Goal: Complete application form

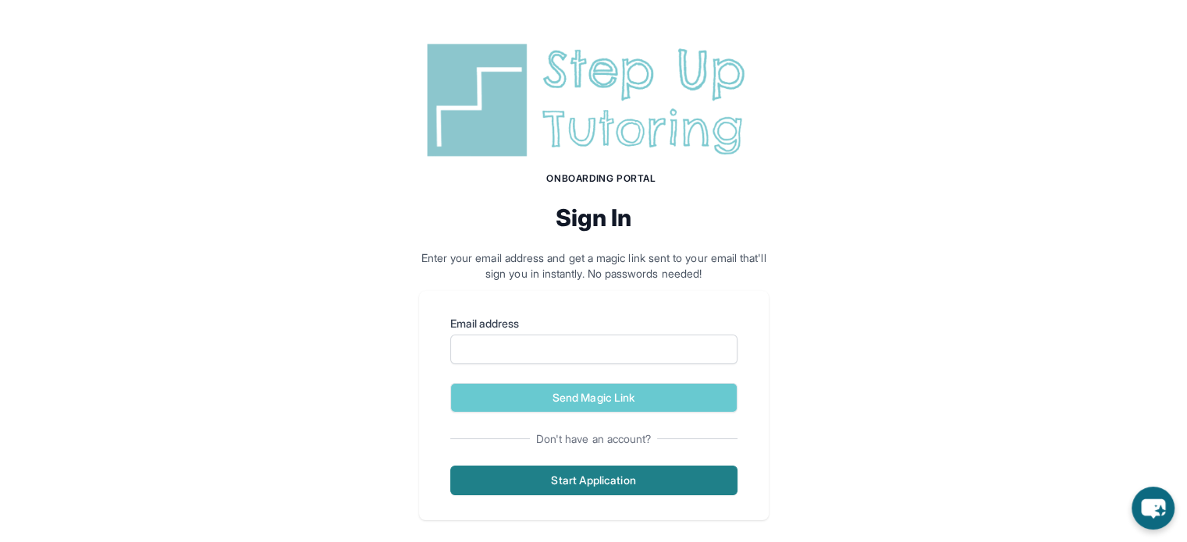
click at [634, 481] on button "Start Application" at bounding box center [593, 481] width 287 height 30
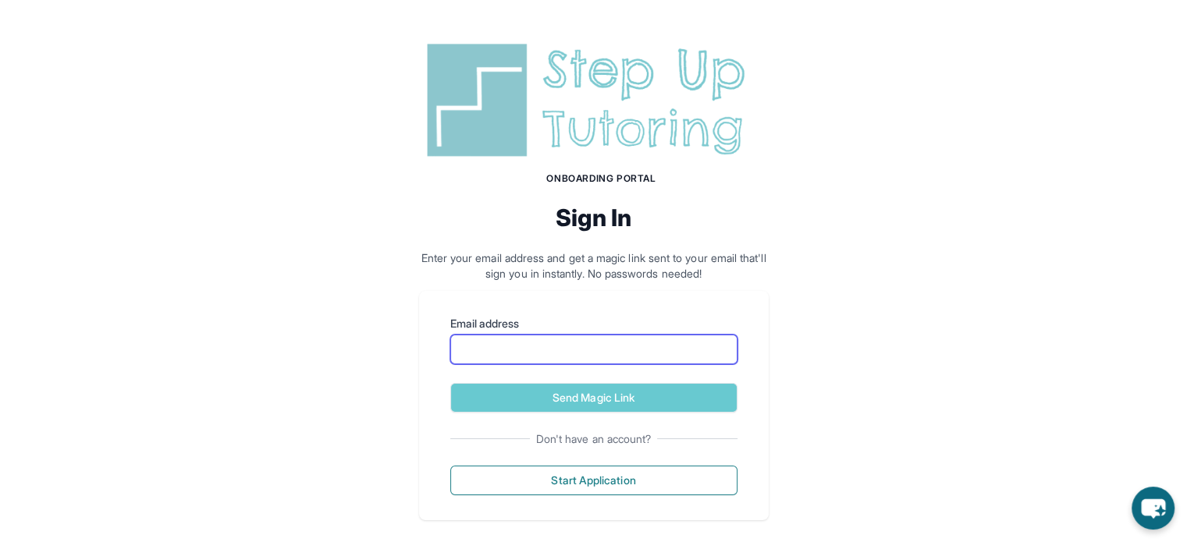
click at [471, 342] on input "Email address" at bounding box center [593, 350] width 287 height 30
type input "**********"
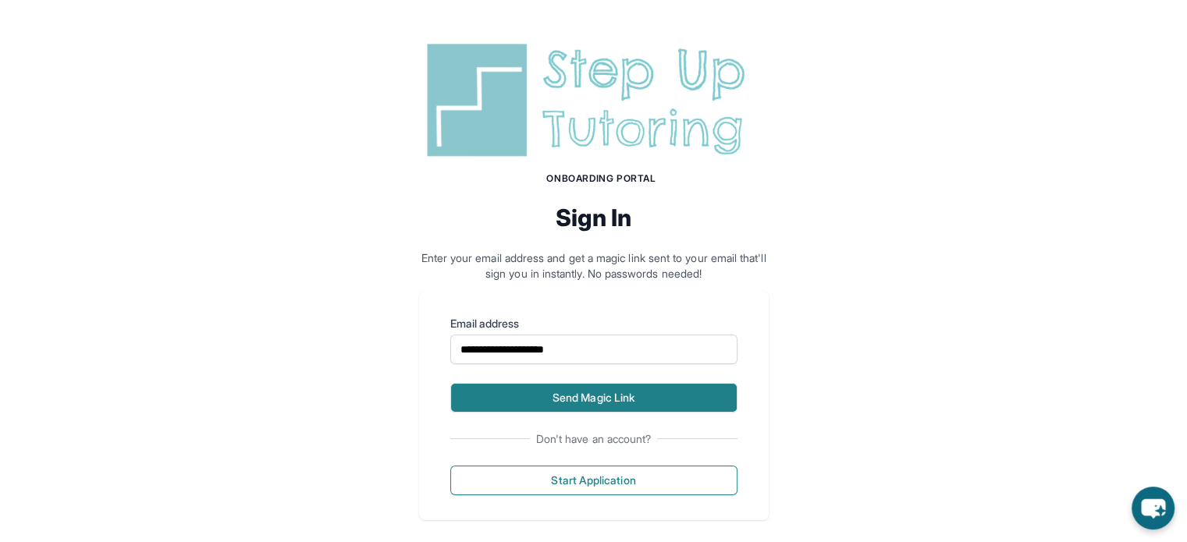
click at [558, 387] on button "Send Magic Link" at bounding box center [593, 398] width 287 height 30
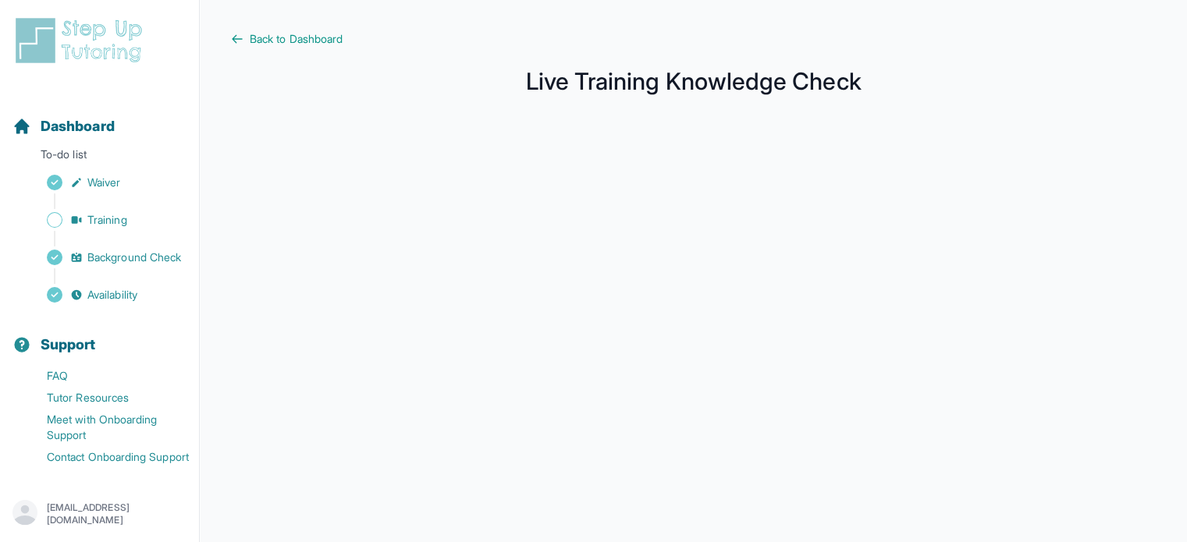
scroll to position [287, 0]
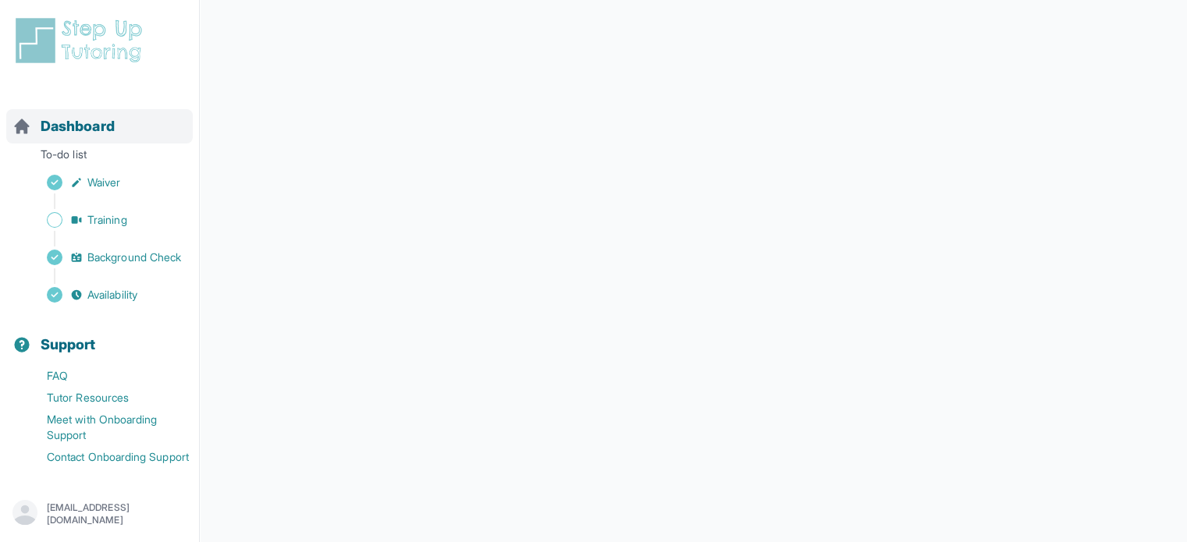
click at [94, 140] on div "Dashboard" at bounding box center [99, 126] width 187 height 34
click at [113, 118] on span "Dashboard" at bounding box center [78, 126] width 74 height 22
